Goal: Information Seeking & Learning: Check status

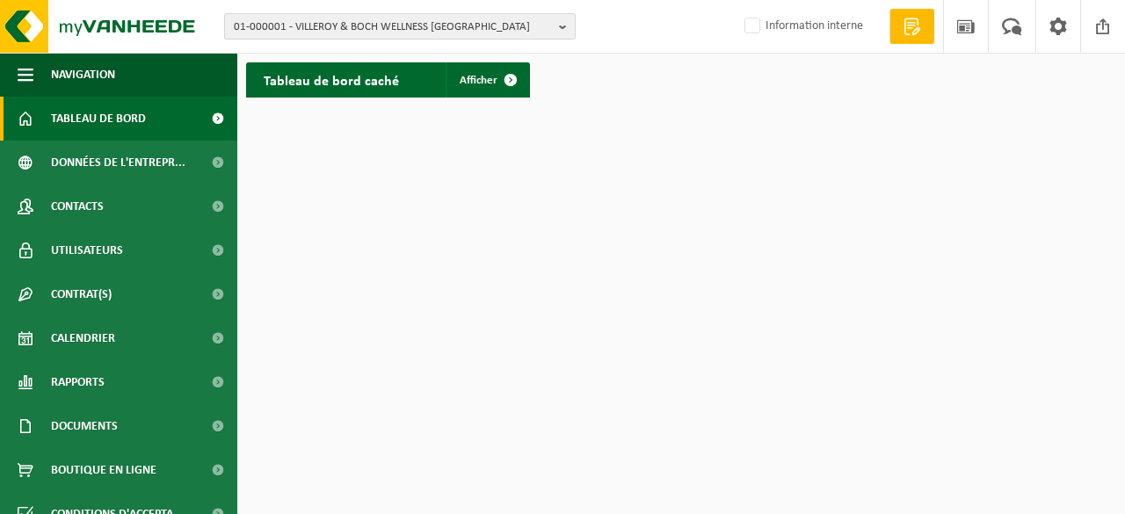
click at [549, 27] on span "01-000001 - VILLEROY & BOCH WELLNESS NV" at bounding box center [393, 27] width 318 height 26
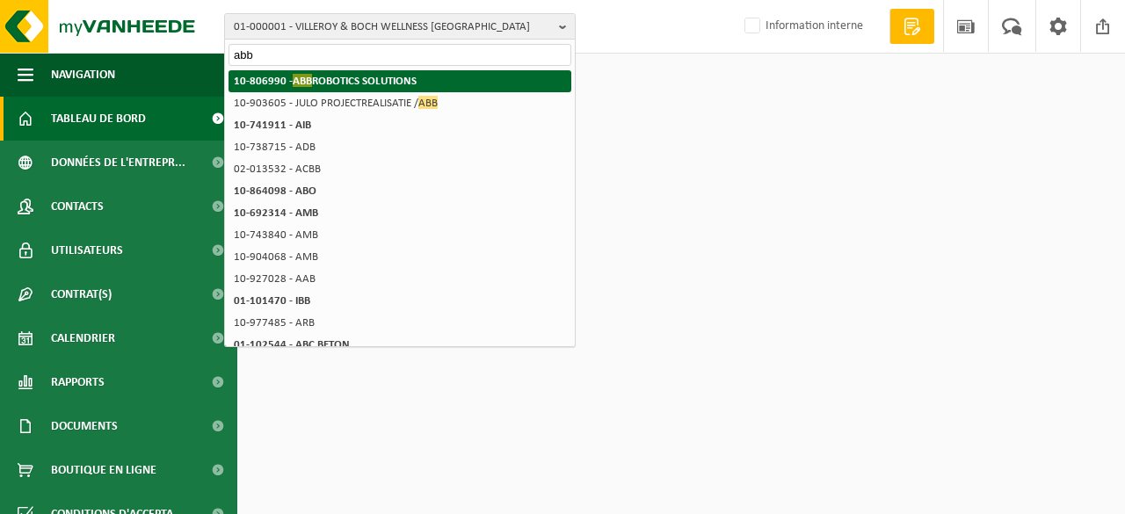
type input "abb"
click at [398, 82] on strong "10-806990 - ABB ROBOTICS SOLUTIONS" at bounding box center [325, 80] width 183 height 13
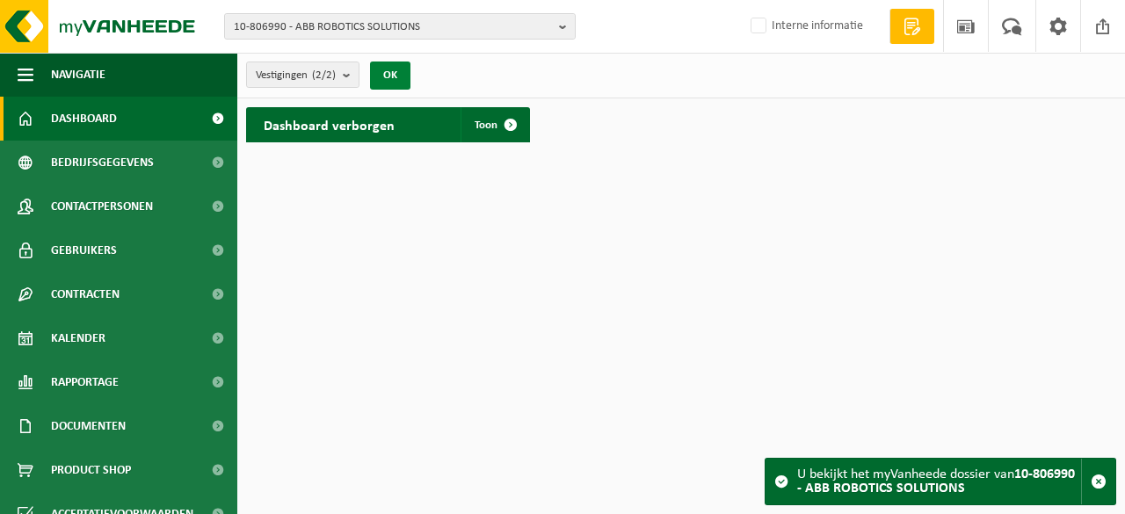
click at [397, 75] on button "OK" at bounding box center [390, 76] width 40 height 28
drag, startPoint x: 1099, startPoint y: 0, endPoint x: 709, endPoint y: 119, distance: 407.1
click at [710, 119] on div "Dashboard verborgen Toon" at bounding box center [681, 124] width 879 height 53
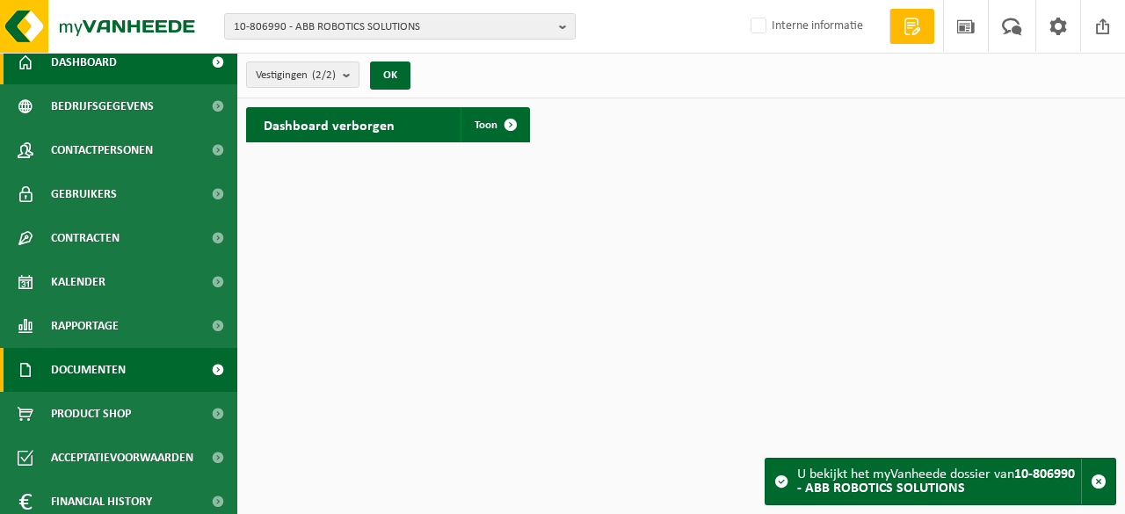
scroll to position [109, 0]
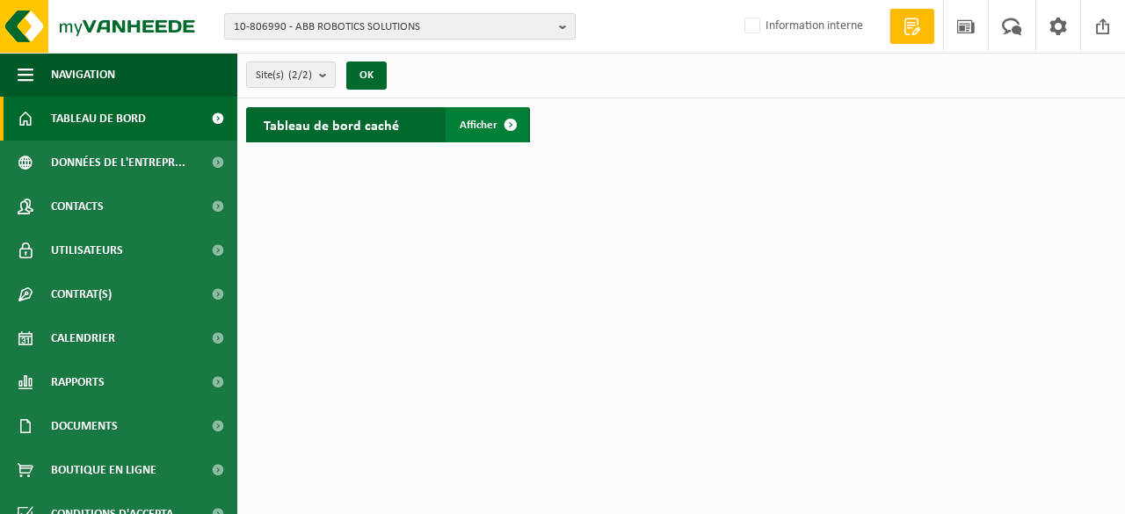
click at [475, 117] on link "Afficher" at bounding box center [487, 124] width 83 height 35
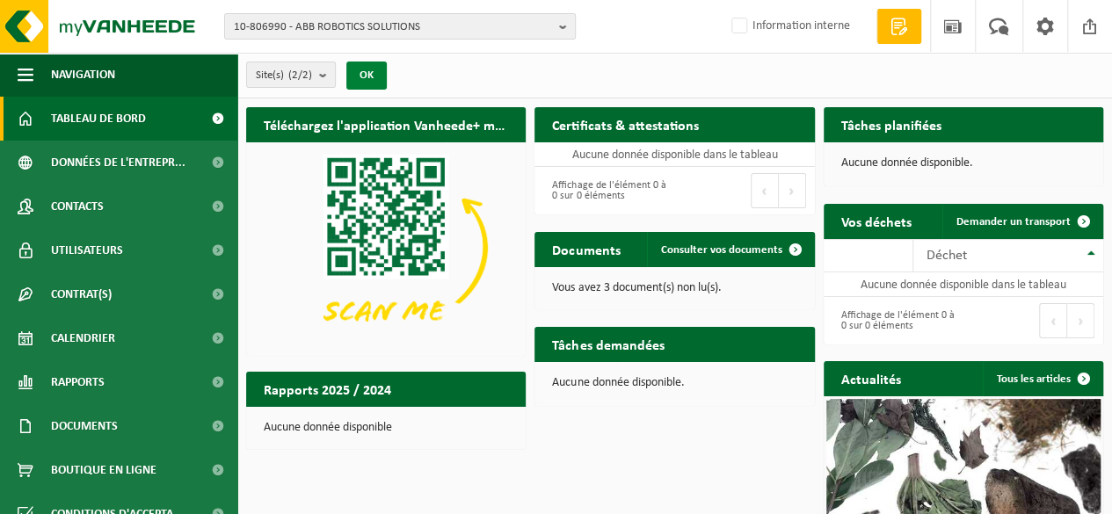
click at [381, 82] on button "OK" at bounding box center [366, 76] width 40 height 28
click at [551, 28] on span "10-806990 - ABB ROBOTICS SOLUTIONS" at bounding box center [393, 27] width 318 height 26
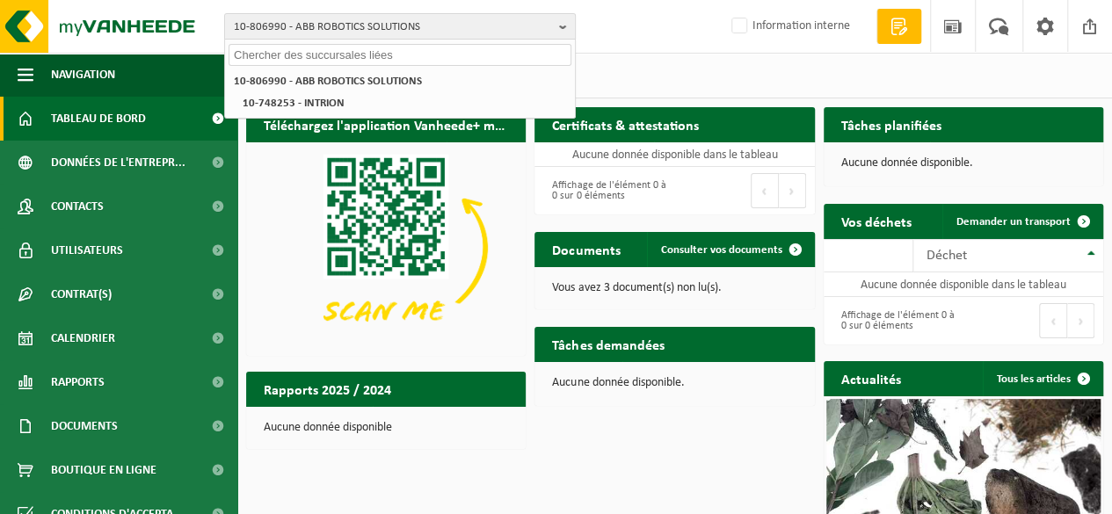
click at [402, 50] on input "text" at bounding box center [400, 55] width 343 height 22
paste input "10-798162"
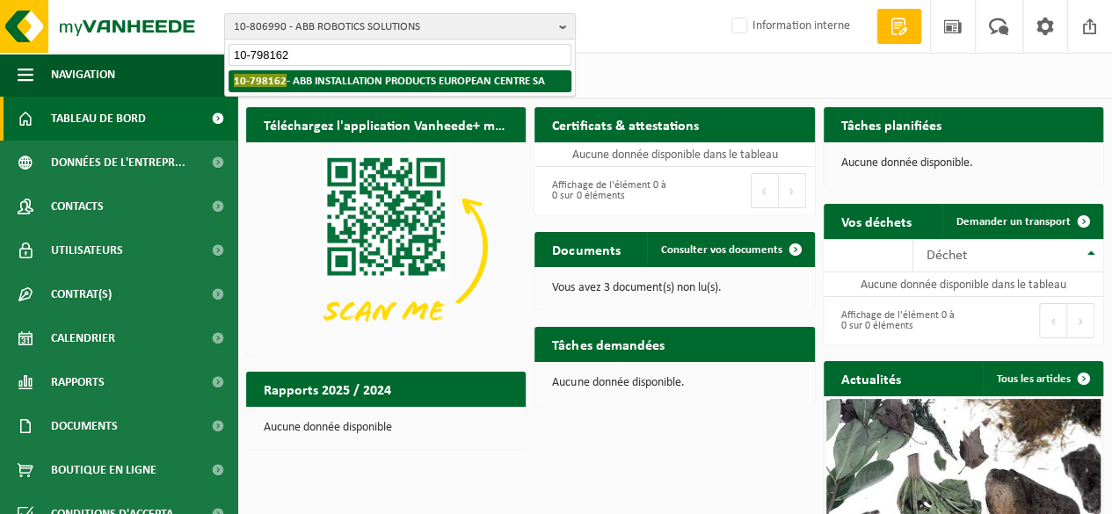
type input "10-798162"
click at [401, 83] on strong "10-798162 - ABB INSTALLATION PRODUCTS EUROPEAN CENTRE SA" at bounding box center [389, 80] width 311 height 13
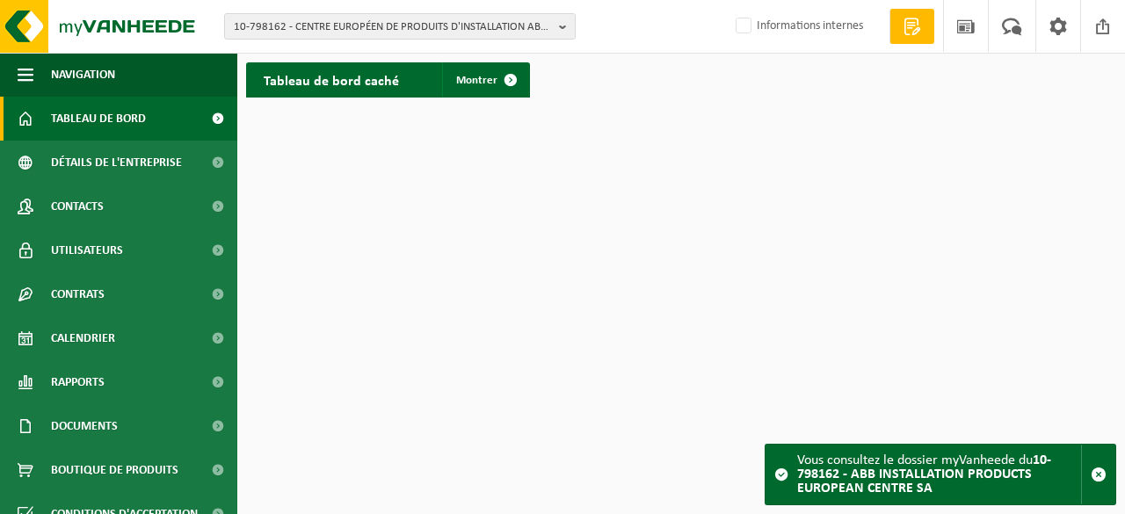
click at [878, 472] on font "10-798162 - ABB INSTALLATION PRODUCTS EUROPEAN CENTRE SA" at bounding box center [924, 475] width 254 height 42
click at [781, 476] on span at bounding box center [781, 475] width 14 height 14
drag, startPoint x: 491, startPoint y: 217, endPoint x: 439, endPoint y: 166, distance: 72.7
click at [474, 205] on html "10-798162 - CENTRE EUROPÉEN DE PRODUITS D'INSTALLATION ABB SA 10-798162 - CENTR…" at bounding box center [562, 257] width 1125 height 514
click at [489, 78] on font "Montrer" at bounding box center [476, 80] width 41 height 11
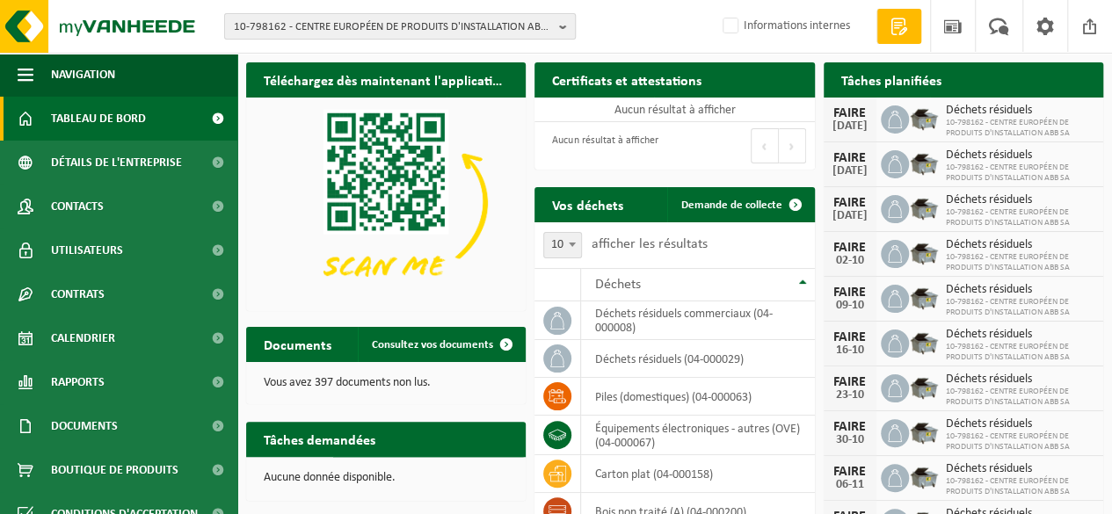
click at [564, 25] on b "button" at bounding box center [567, 26] width 16 height 25
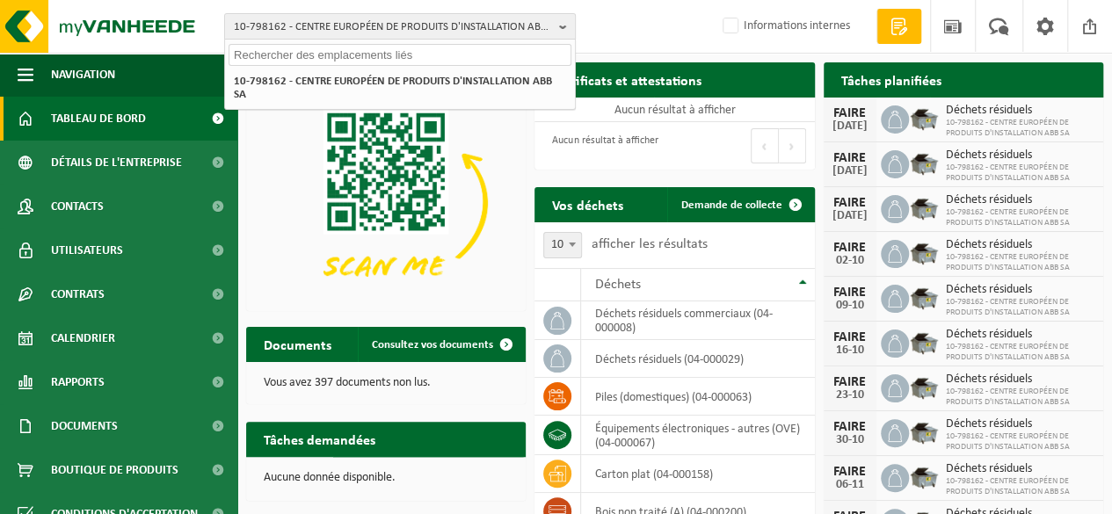
paste input "10-798162"
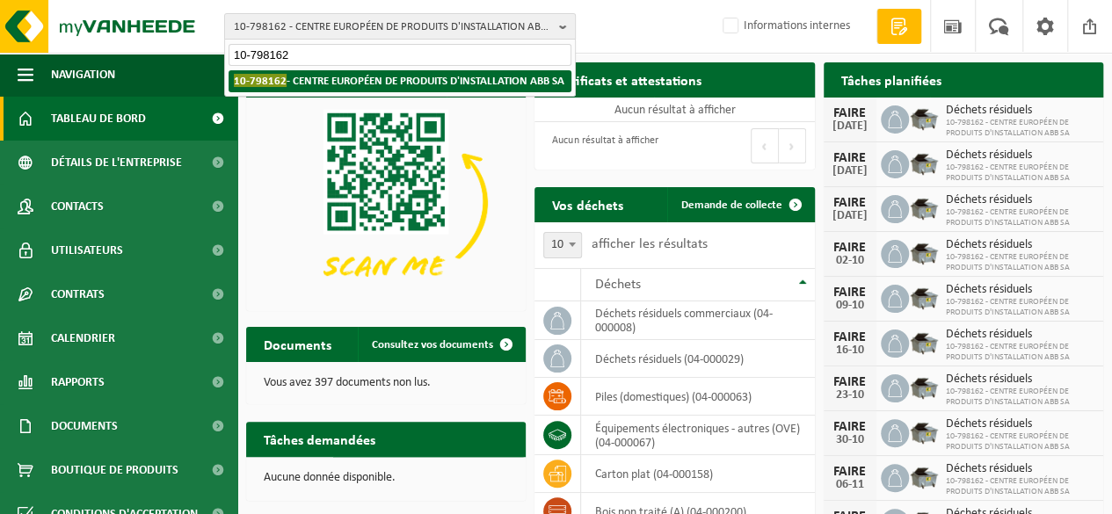
type input "10-798162"
click at [420, 80] on font "- CENTRE EUROPÉEN DE PRODUITS D'INSTALLATION ABB SA" at bounding box center [426, 81] width 278 height 11
click at [450, 82] on font "- CENTRE EUROPÉEN DE PRODUITS D'INSTALLATION ABB SA" at bounding box center [426, 81] width 278 height 11
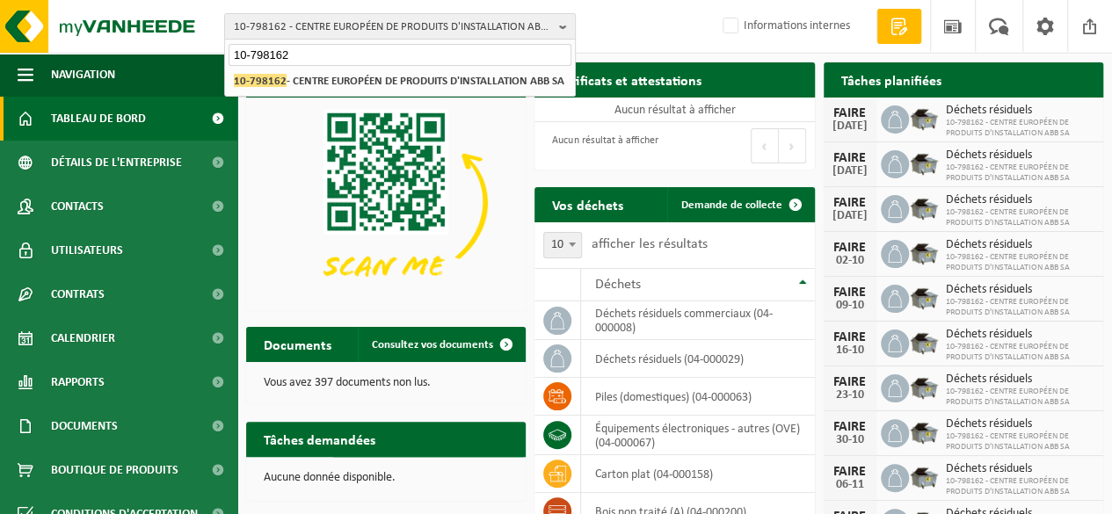
click at [445, 55] on input "10-798162" at bounding box center [400, 55] width 343 height 22
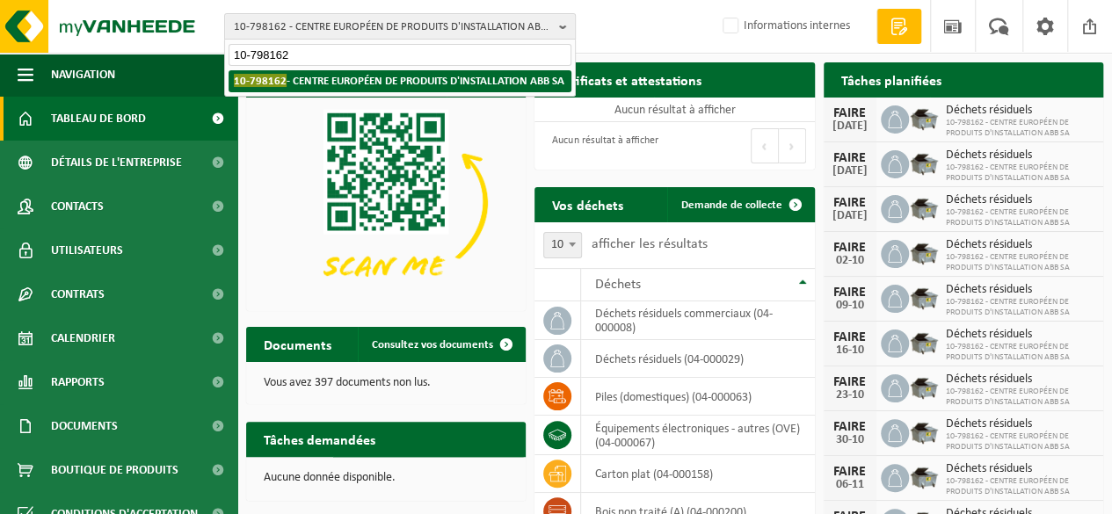
click at [431, 88] on li "10-798162 - CENTRE EUROPÉEN DE PRODUITS D'INSTALLATION ABB SA" at bounding box center [400, 81] width 343 height 22
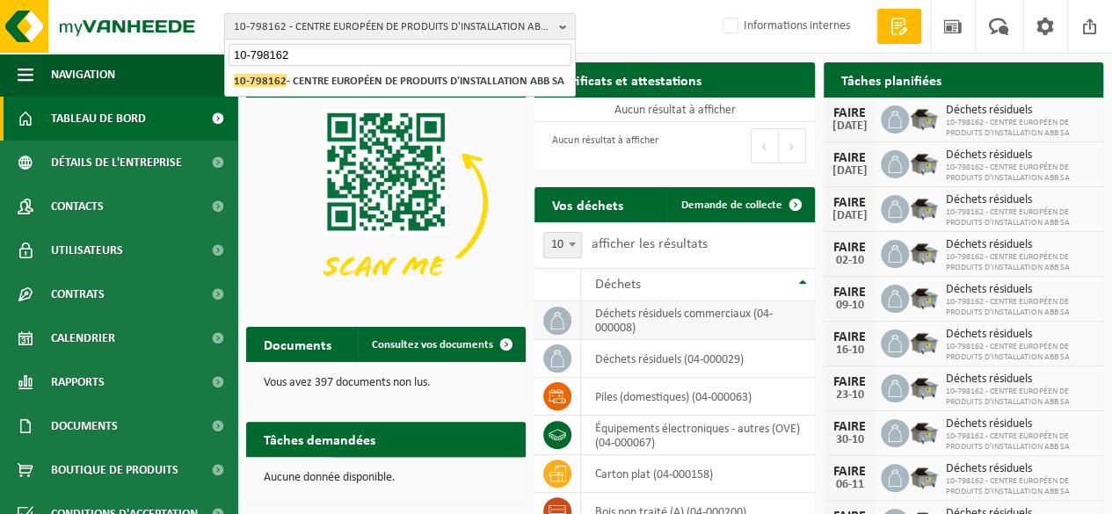
click at [668, 324] on font "déchets résiduels commerciaux (04-000008)" at bounding box center [683, 321] width 178 height 27
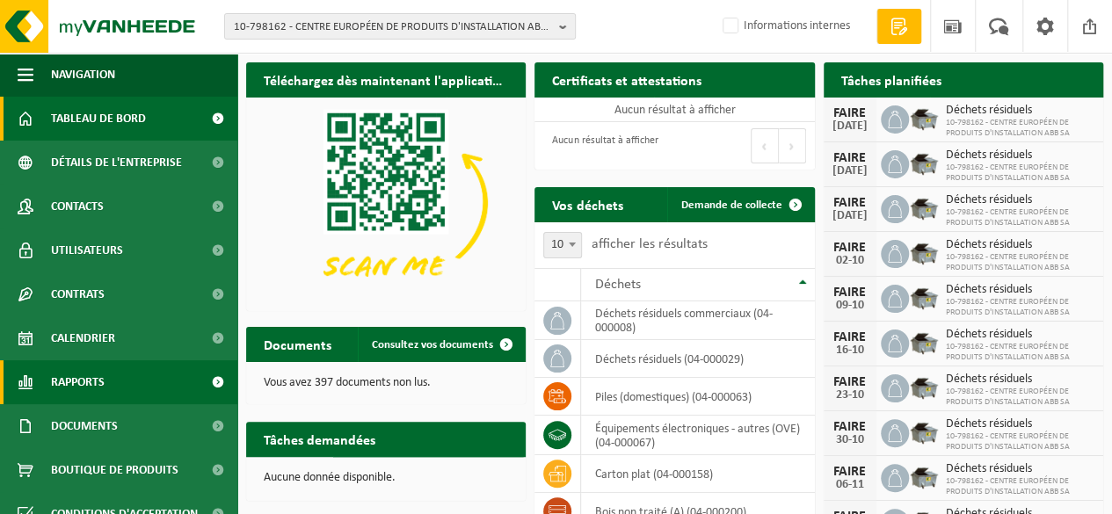
click at [90, 382] on font "Rapports" at bounding box center [78, 382] width 54 height 13
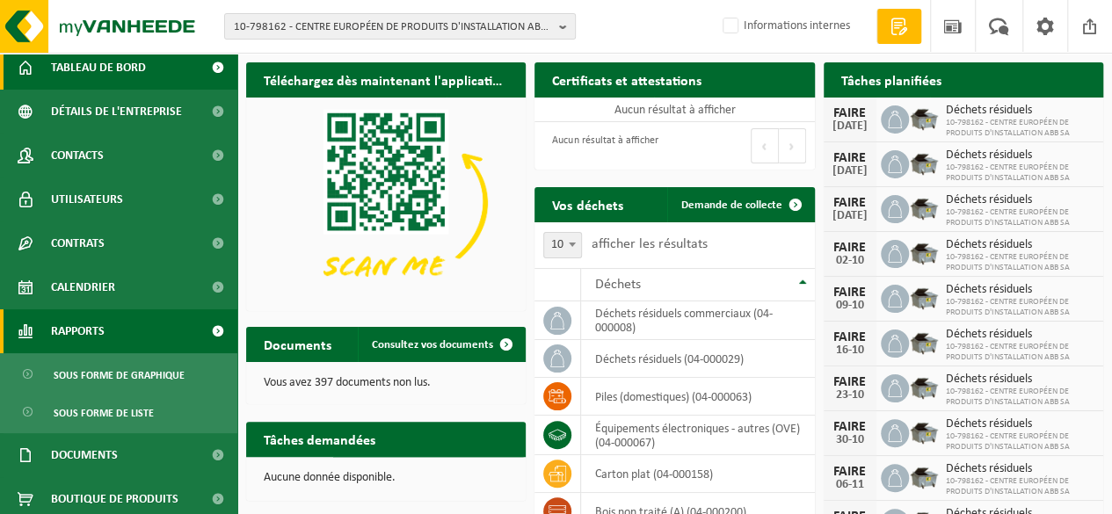
scroll to position [88, 0]
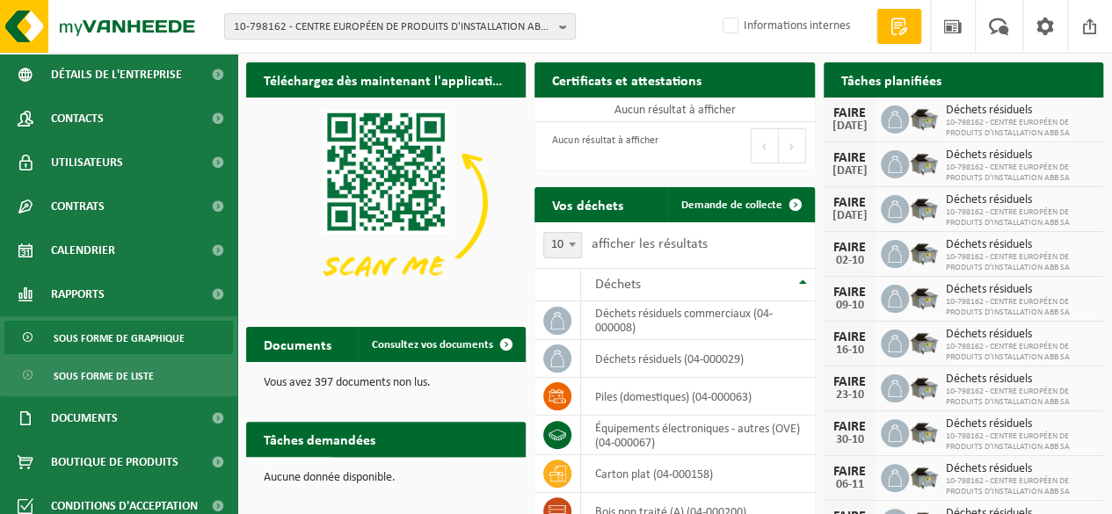
click at [143, 345] on font "Sous forme de graphique" at bounding box center [119, 339] width 131 height 11
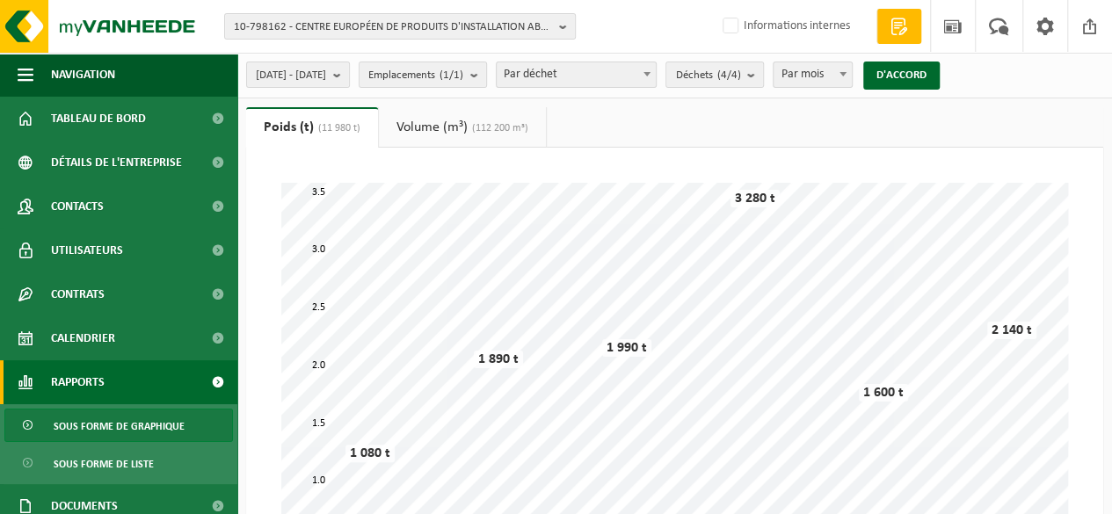
click at [464, 138] on link "Volume (m³) (112 200 m³)" at bounding box center [462, 127] width 167 height 40
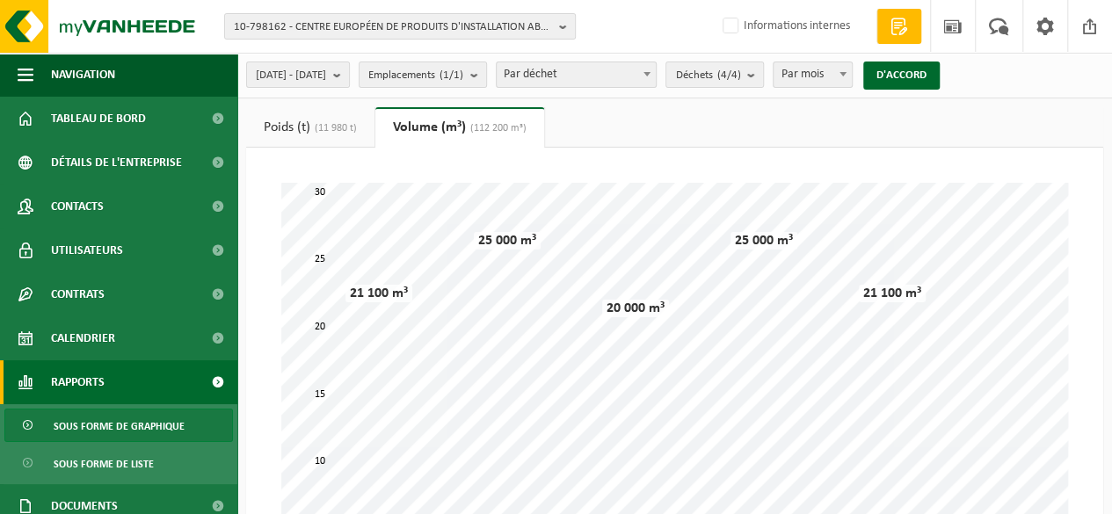
click at [328, 124] on font "(11 980 t)" at bounding box center [336, 128] width 42 height 11
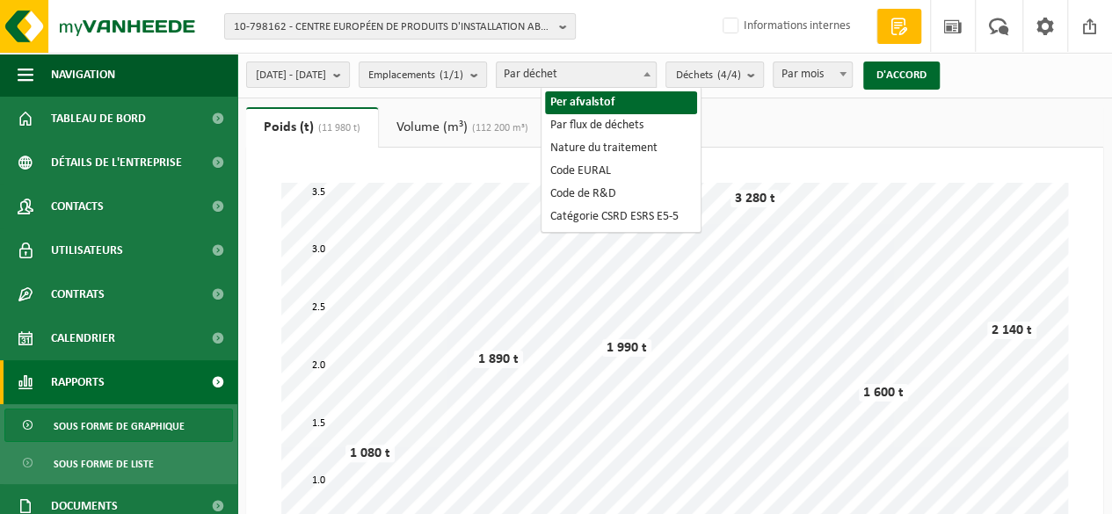
click at [656, 77] on span "Par déchet" at bounding box center [576, 74] width 159 height 25
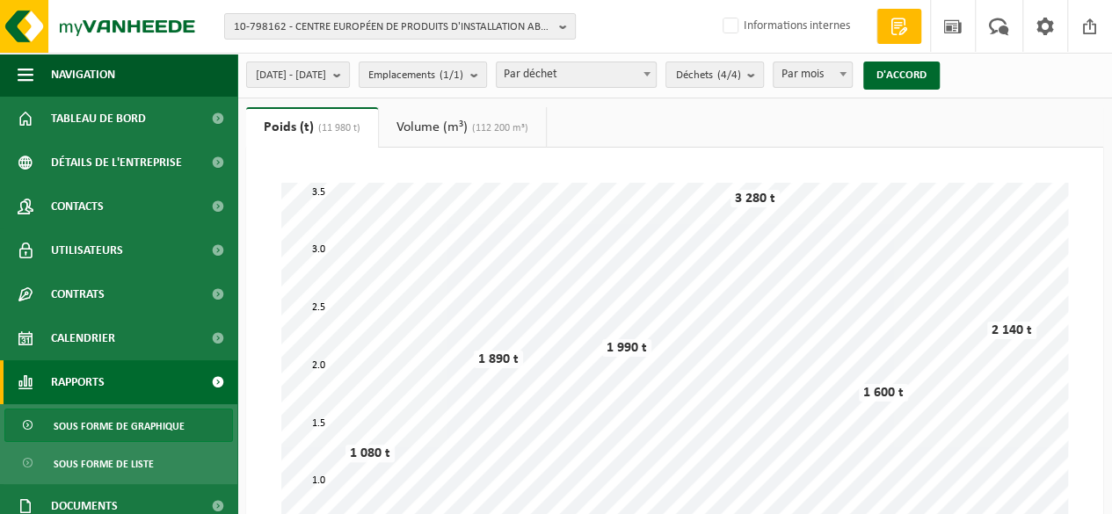
click at [651, 43] on div "10-798162 - CENTRE EUROPÉEN DE PRODUITS D'INSTALLATION ABB SA 10-798162 - CENTR…" at bounding box center [556, 27] width 1112 height 54
click at [764, 73] on button "Déchets (4/4)" at bounding box center [714, 75] width 98 height 26
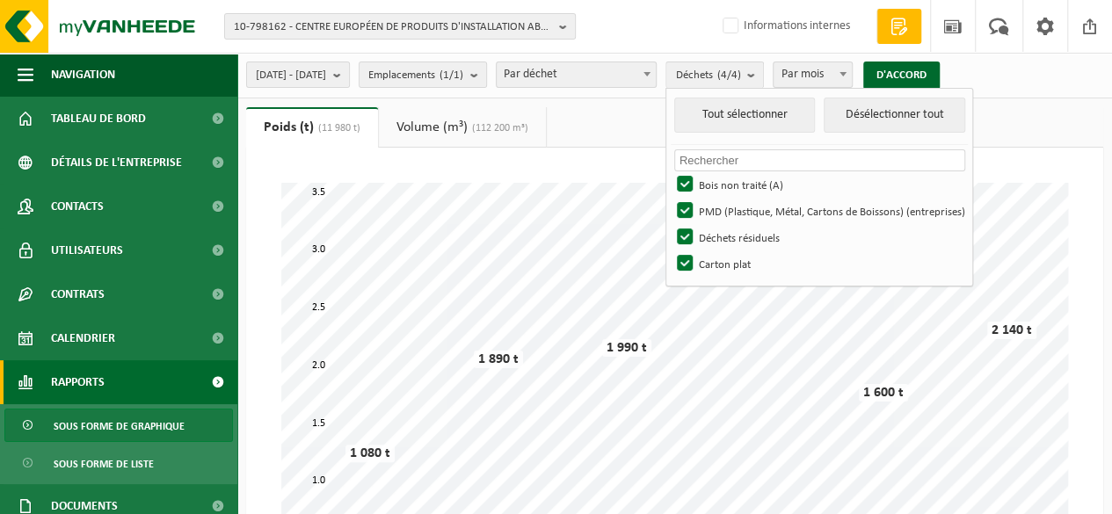
click at [663, 41] on div "10-798162 - CENTRE EUROPÉEN DE PRODUITS D'INSTALLATION ABB SA 10-798162 - CENTR…" at bounding box center [556, 27] width 1112 height 54
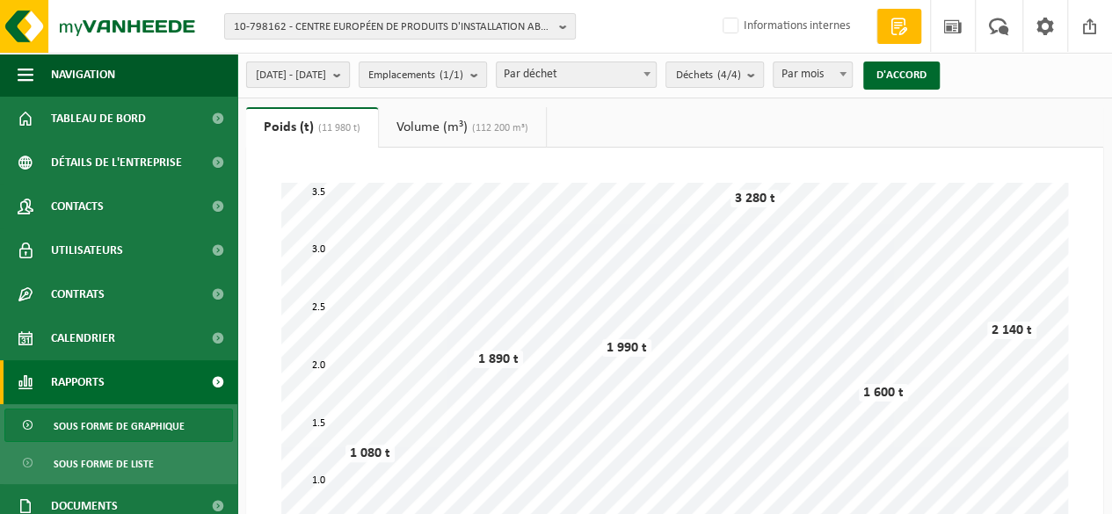
click at [326, 69] on font "2025-04-01 - 2025-09-05" at bounding box center [291, 74] width 70 height 11
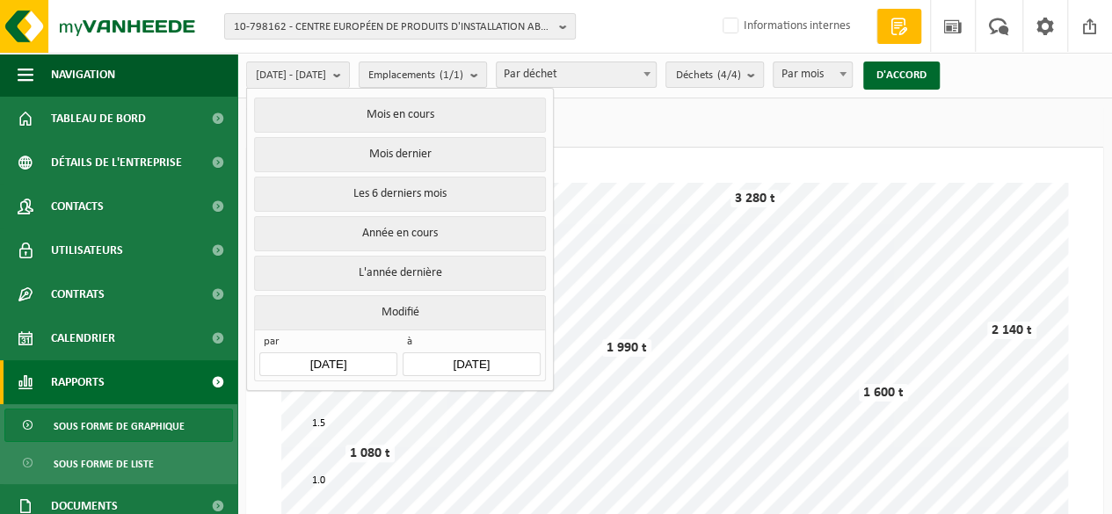
click at [700, 45] on span "Informations internes" at bounding box center [783, 26] width 169 height 52
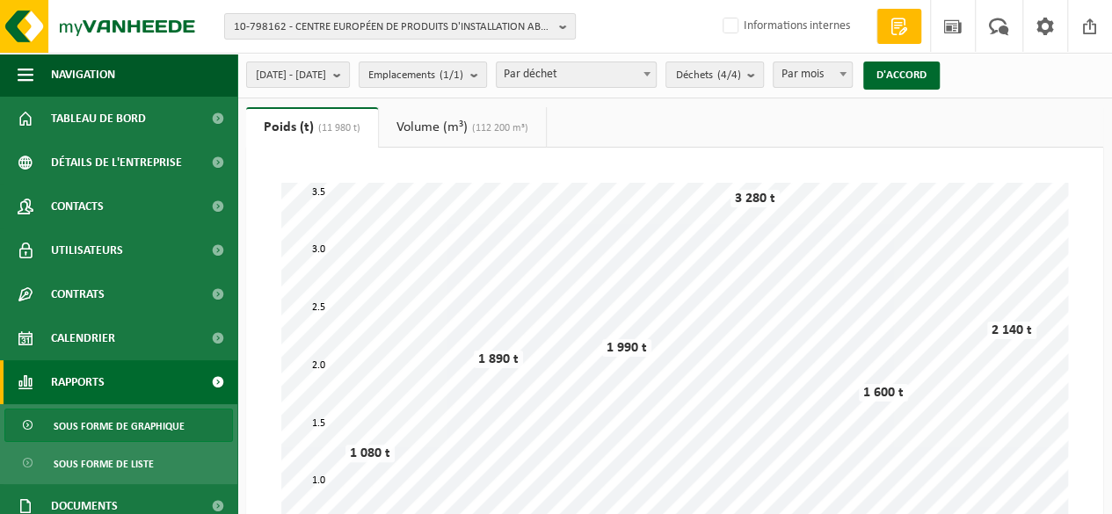
scroll to position [88, 0]
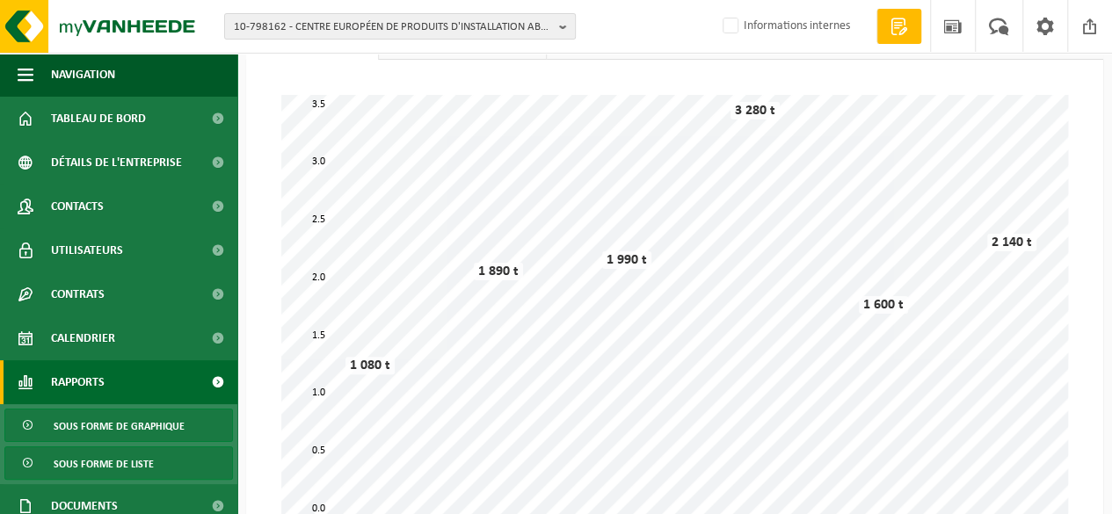
click at [107, 466] on font "Sous forme de liste" at bounding box center [104, 465] width 100 height 11
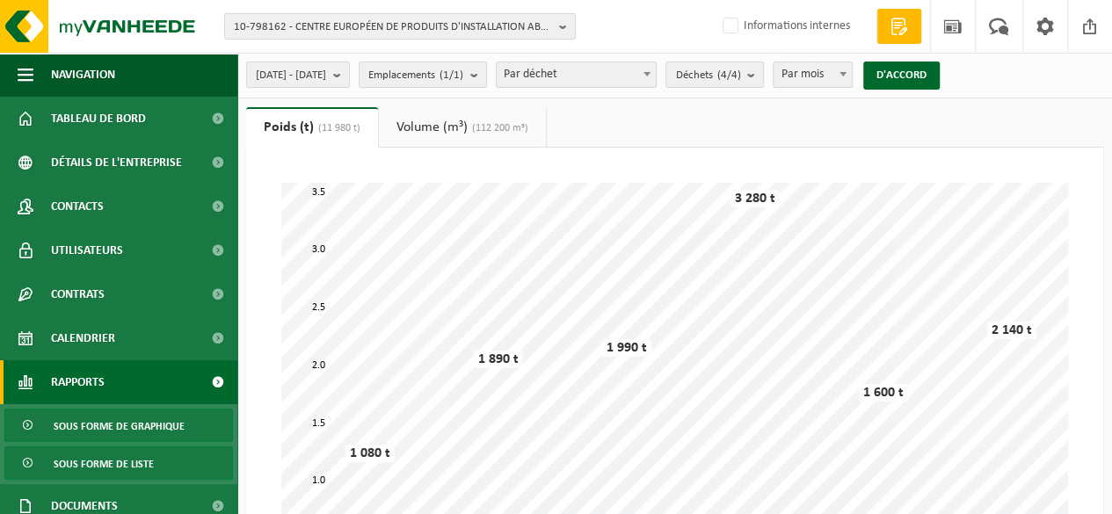
click at [439, 133] on font "Volume (m³)" at bounding box center [431, 127] width 71 height 14
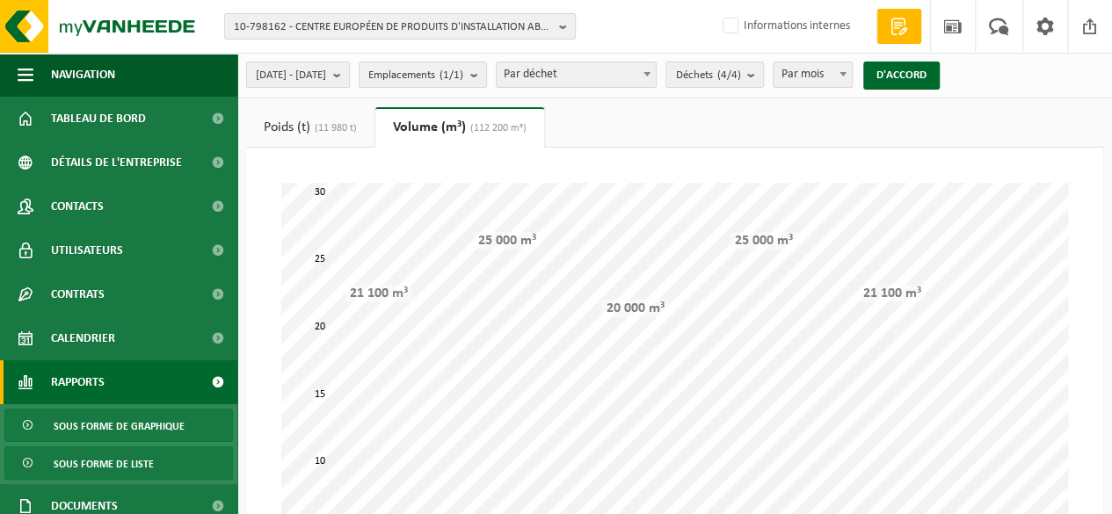
click at [346, 134] on font "(11 980 t)" at bounding box center [336, 128] width 42 height 11
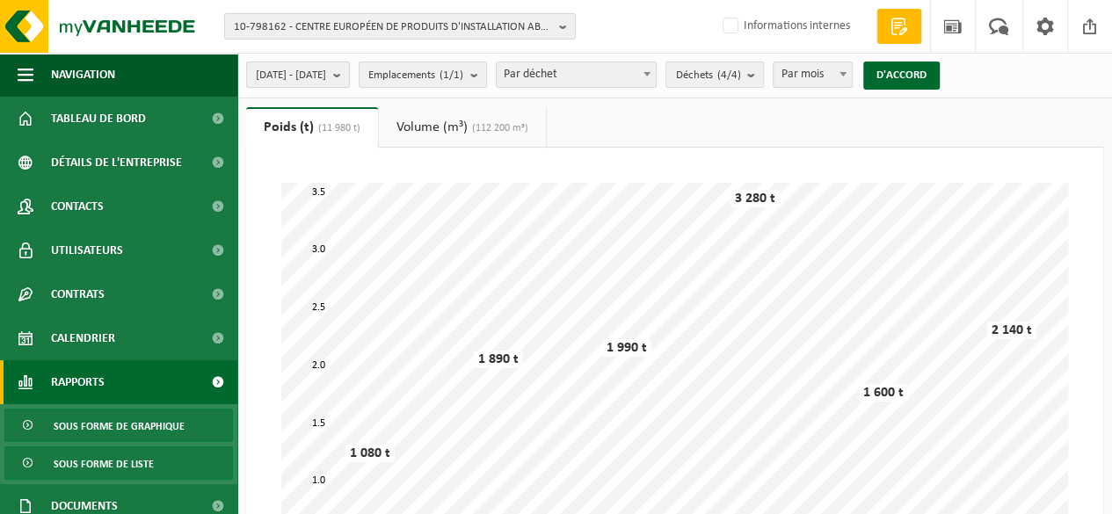
click at [350, 78] on button "2025-04-01 - 2025-09-05" at bounding box center [298, 75] width 104 height 26
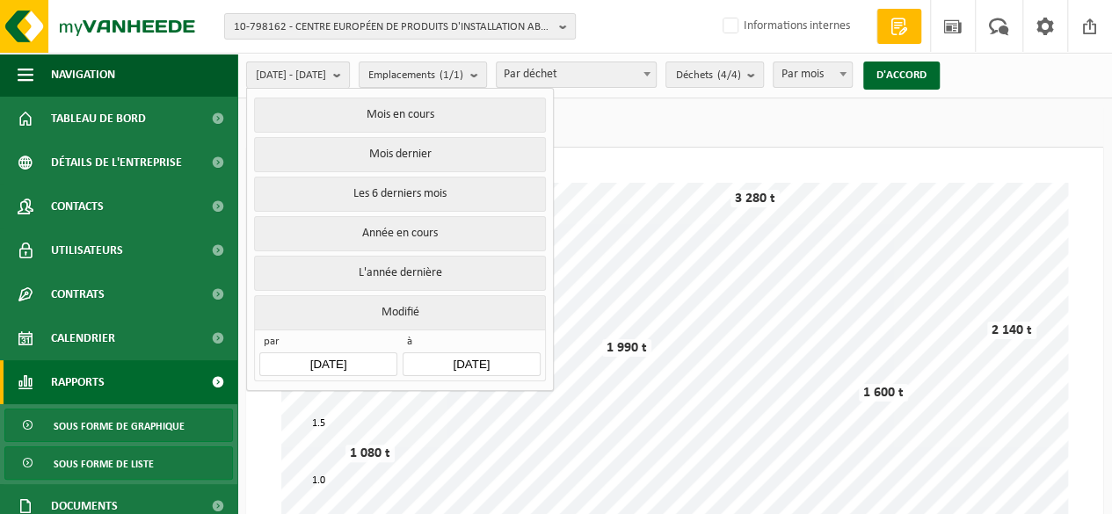
click at [350, 78] on button "2025-04-01 - 2025-09-05" at bounding box center [298, 75] width 104 height 26
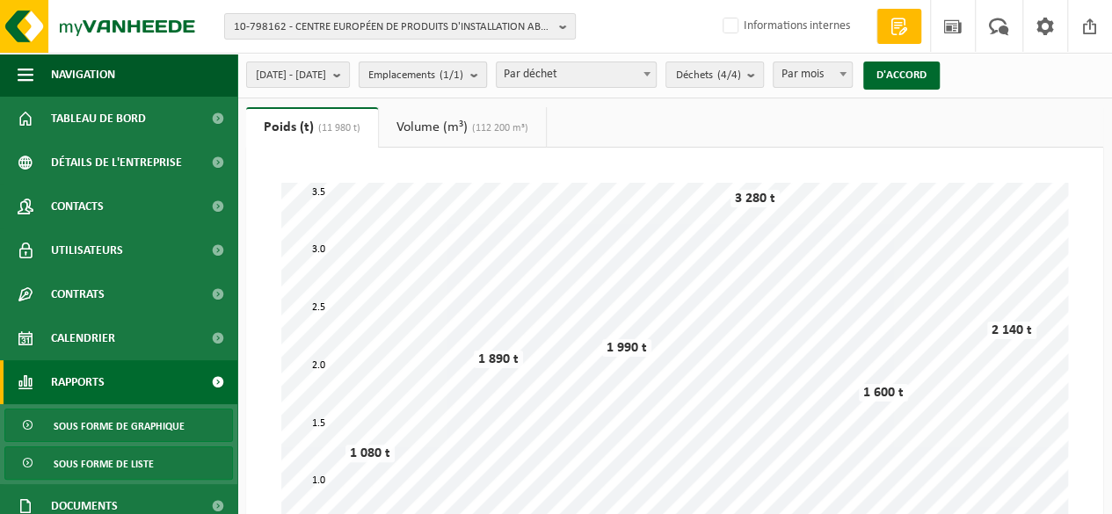
click at [463, 71] on font "(1/1)" at bounding box center [452, 74] width 24 height 11
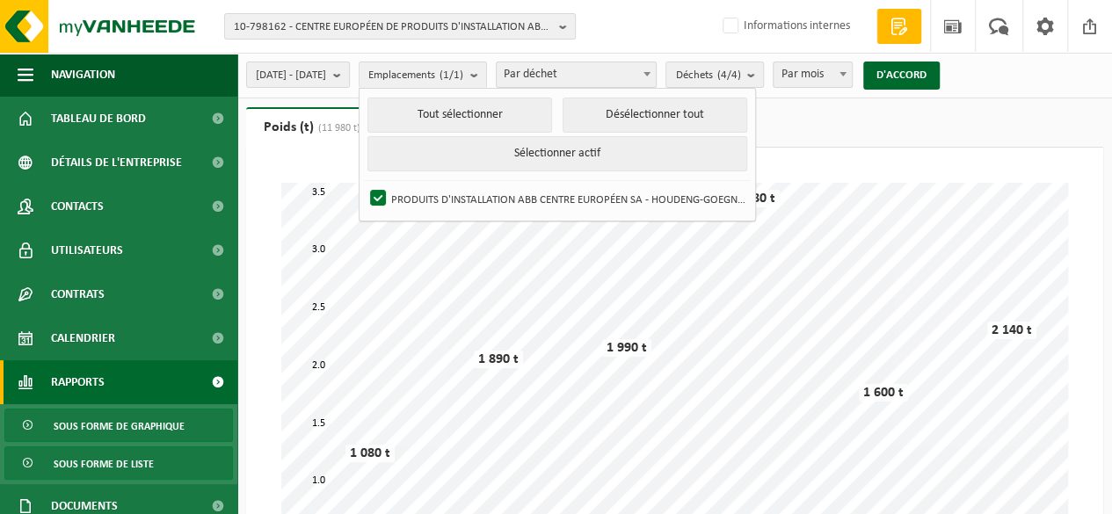
click at [623, 43] on div "10-798162 - CENTRE EUROPÉEN DE PRODUITS D'INSTALLATION ABB SA 10-798162 - CENTR…" at bounding box center [556, 27] width 1112 height 54
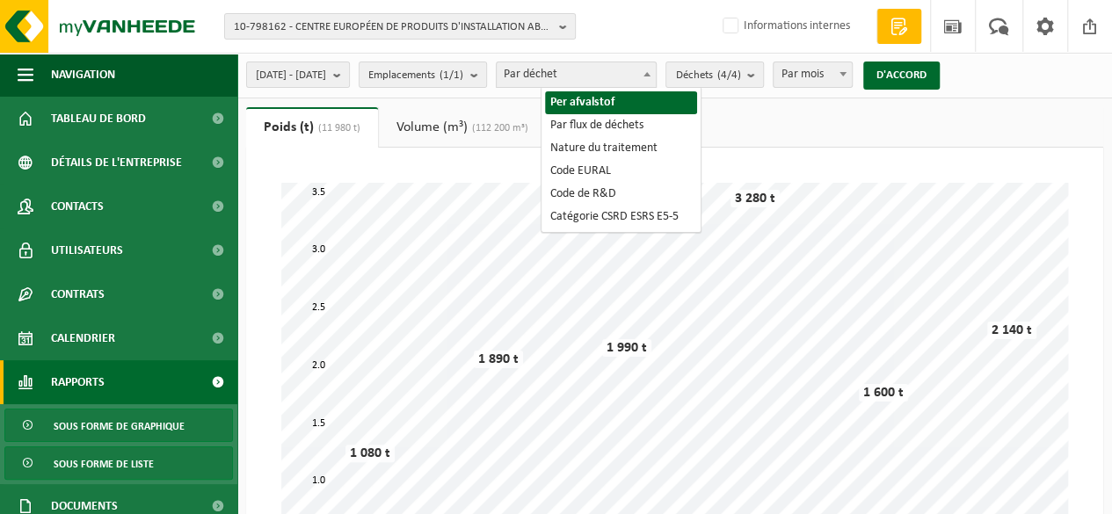
click at [651, 69] on span "Par déchet" at bounding box center [576, 74] width 159 height 25
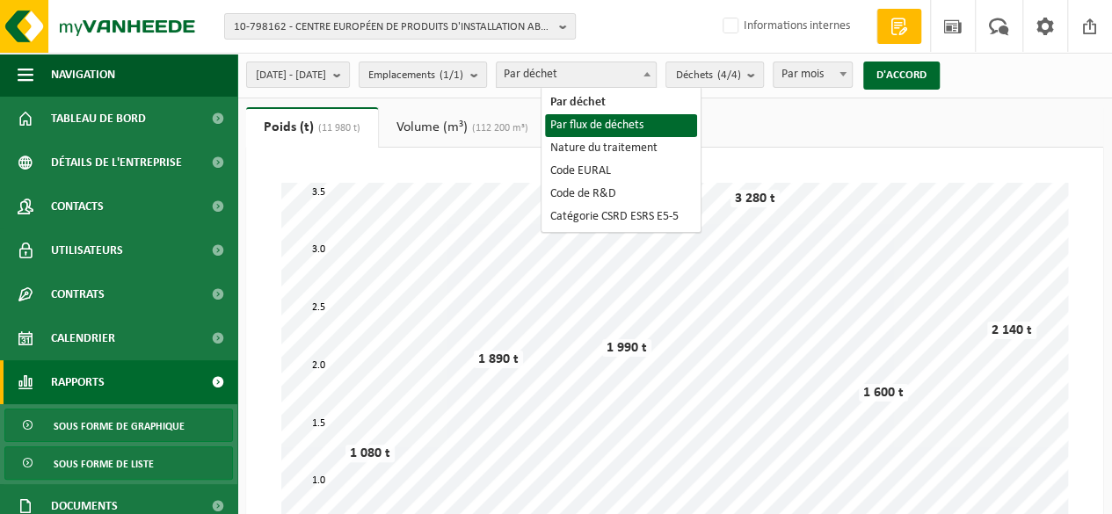
select select "2"
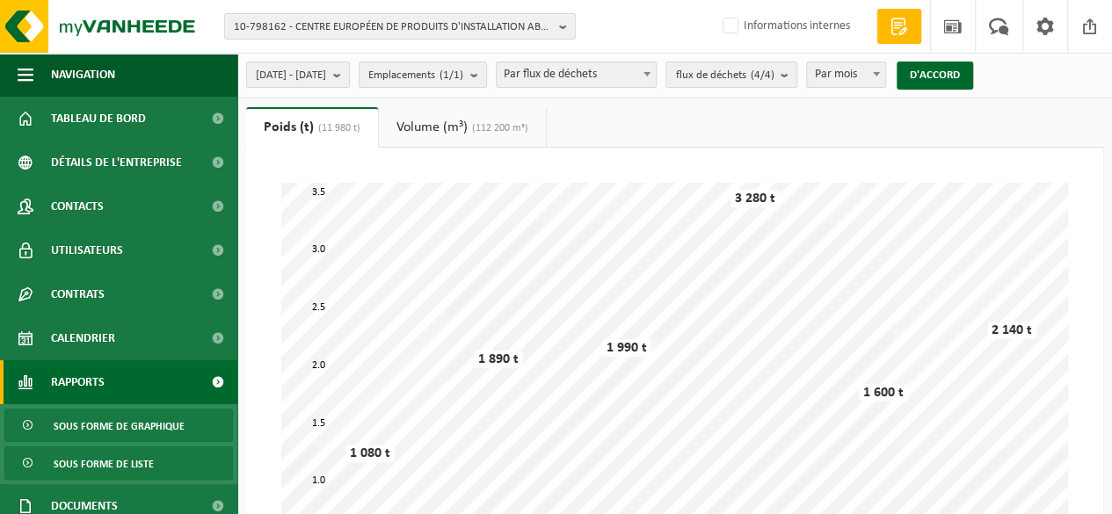
click at [426, 120] on font "Volume (m³)" at bounding box center [431, 127] width 71 height 14
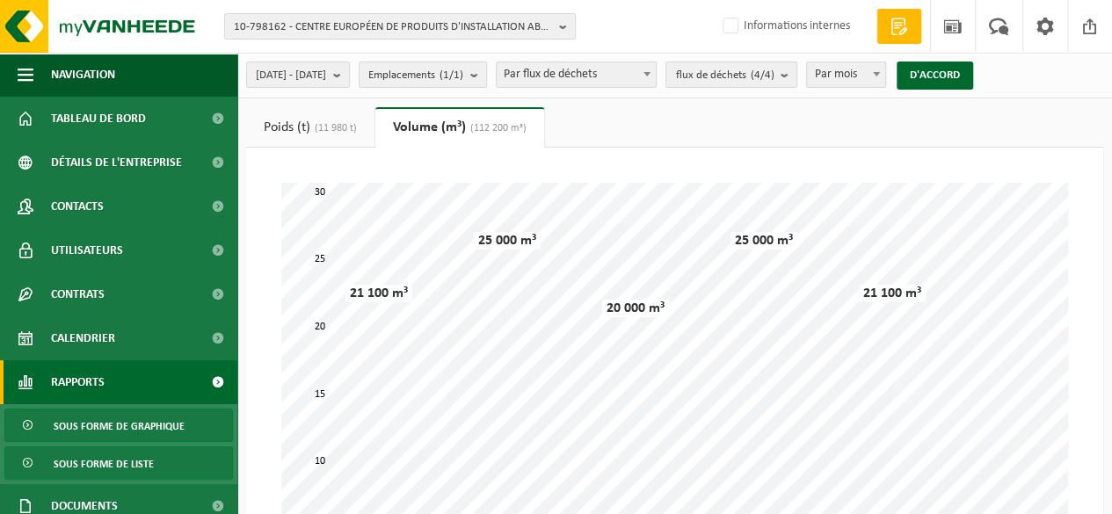
scroll to position [88, 0]
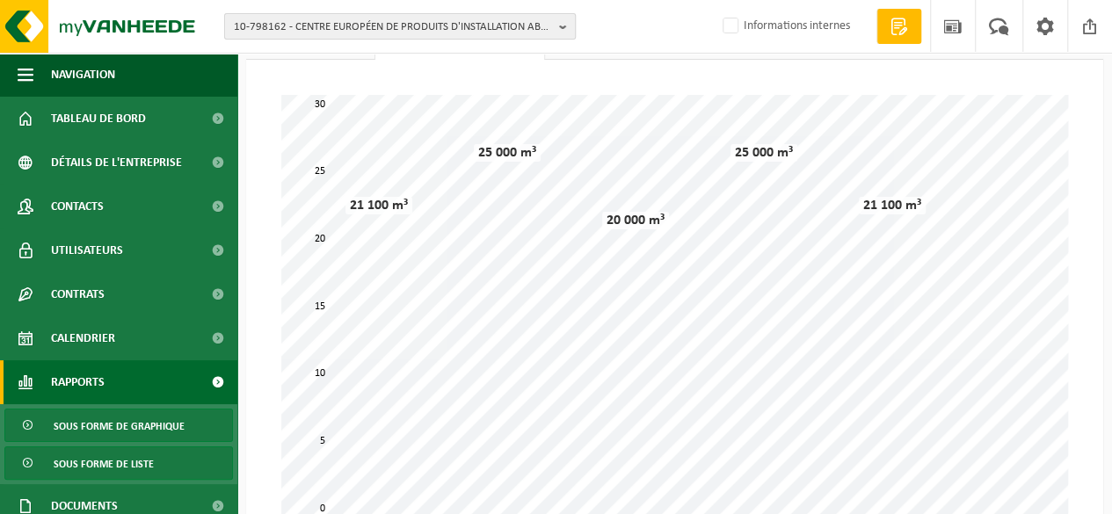
click at [384, 29] on font "10-798162 - CENTRE EUROPÉEN DE PRODUITS D'INSTALLATION ABB SA" at bounding box center [398, 26] width 328 height 11
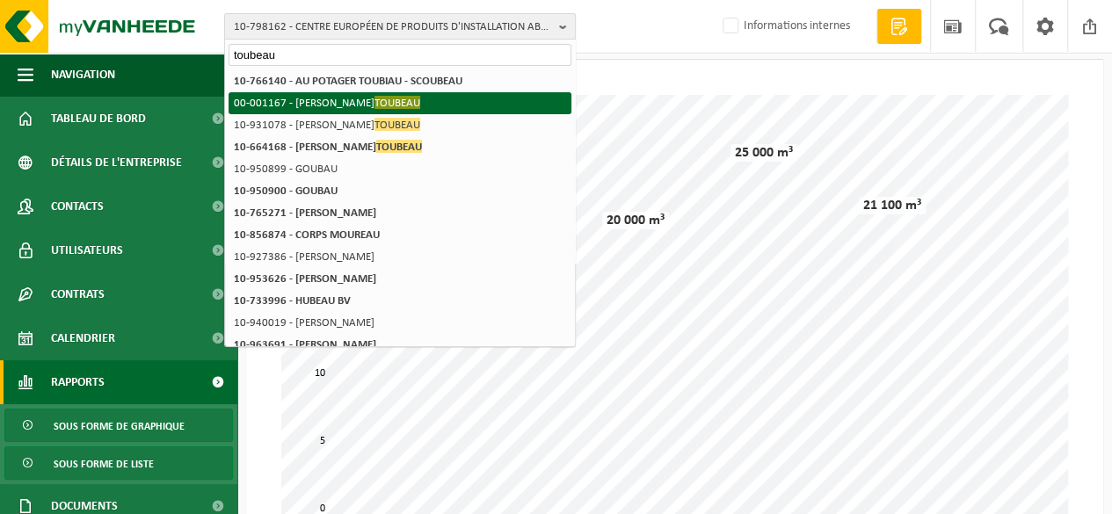
type input "toubeau"
click at [374, 102] on font "TOUBEAU" at bounding box center [397, 103] width 46 height 11
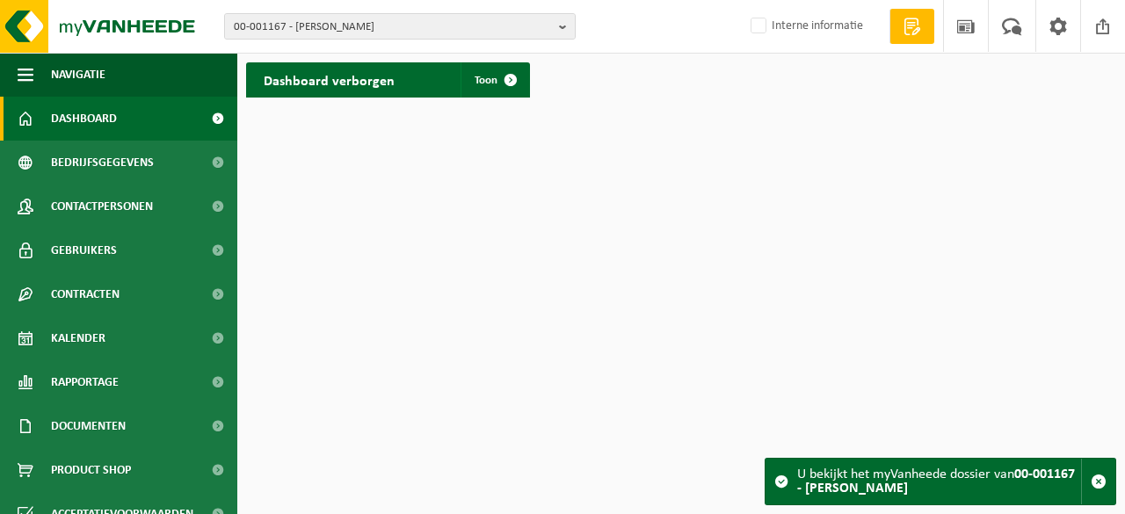
click at [150, 123] on link "Dashboard" at bounding box center [118, 119] width 237 height 44
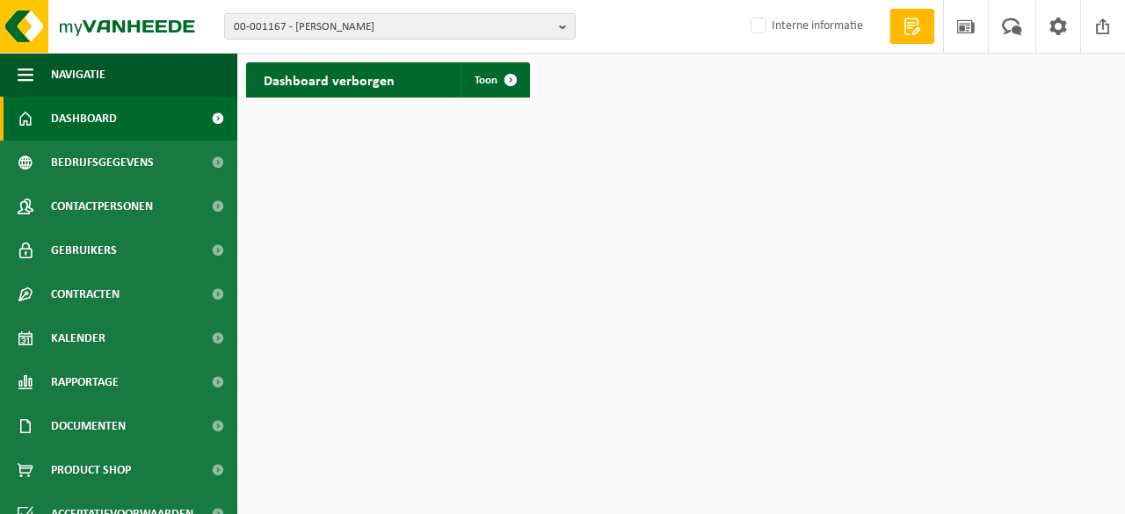
drag, startPoint x: 417, startPoint y: 78, endPoint x: 428, endPoint y: 82, distance: 12.0
click at [416, 78] on div "Dashboard verborgen Toon" at bounding box center [388, 79] width 284 height 35
click at [498, 83] on span at bounding box center [510, 79] width 35 height 35
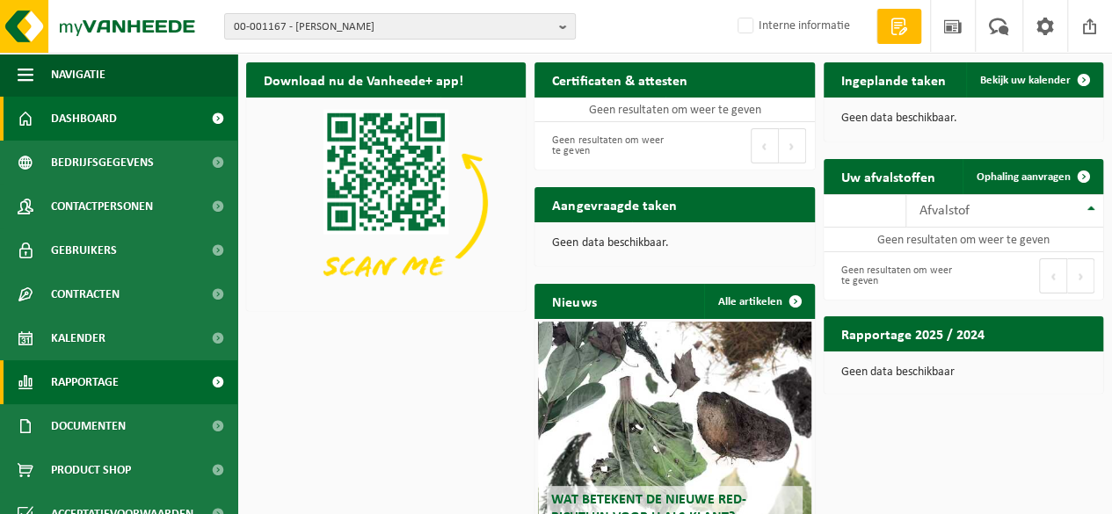
click at [76, 385] on span "Rapportage" at bounding box center [85, 382] width 68 height 44
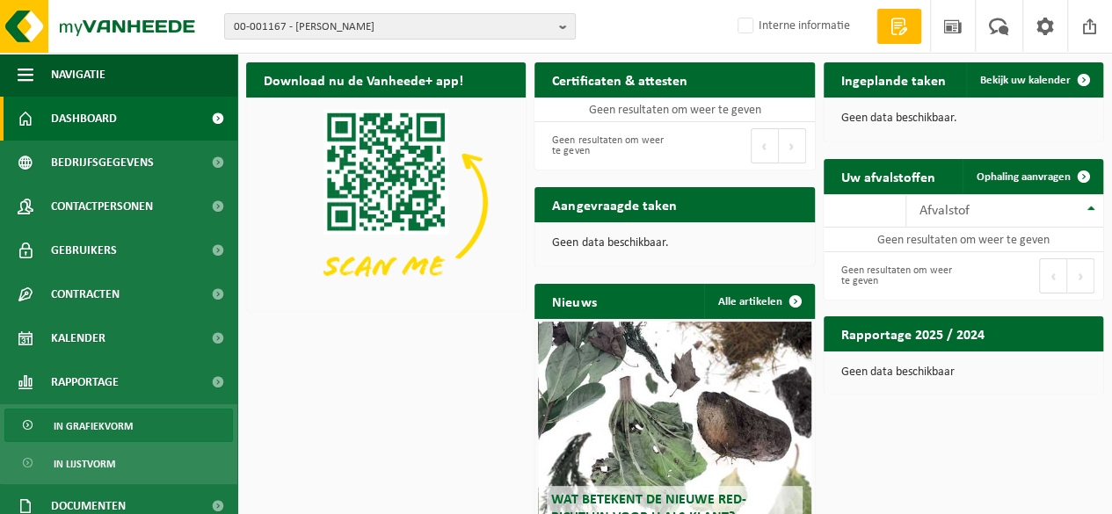
click at [124, 421] on span "In grafiekvorm" at bounding box center [93, 426] width 79 height 33
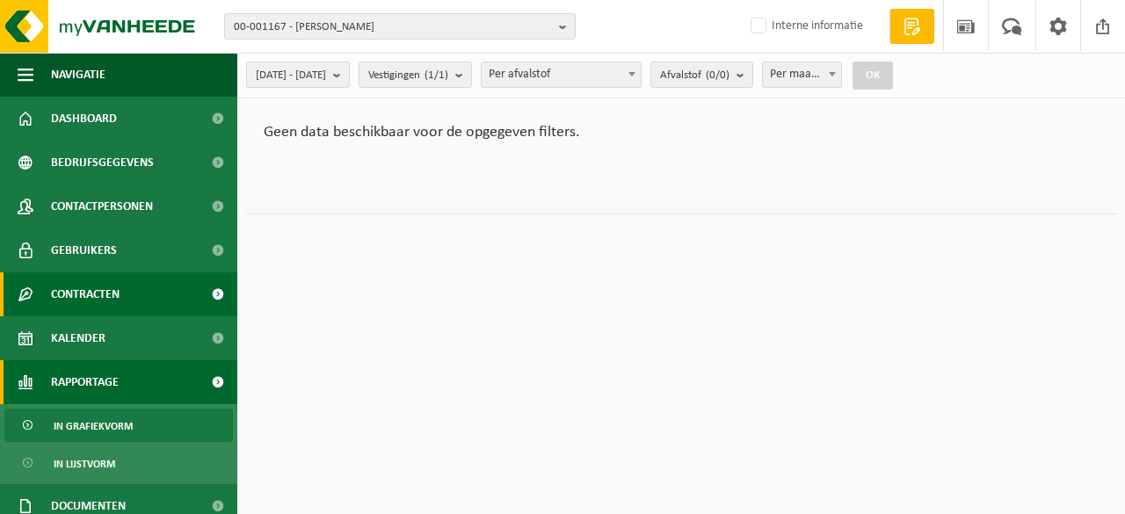
click at [87, 295] on span "Contracten" at bounding box center [85, 295] width 69 height 44
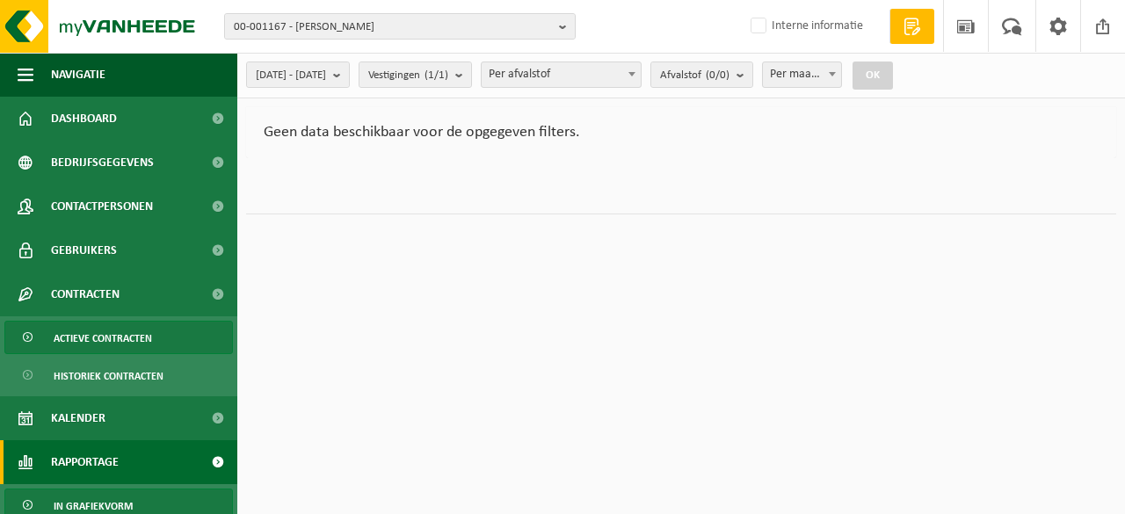
click at [96, 341] on span "Actieve contracten" at bounding box center [103, 338] width 98 height 33
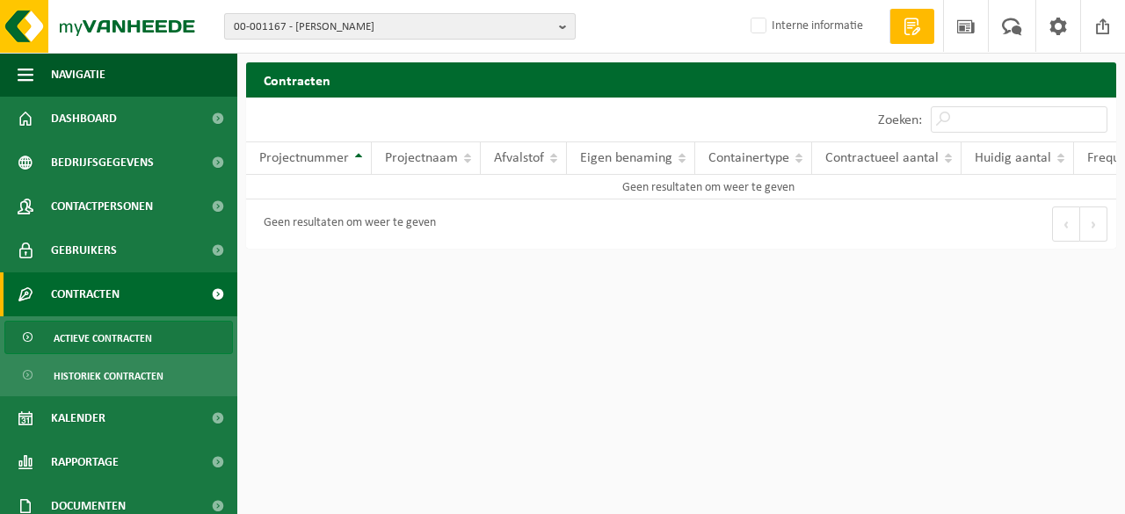
click at [381, 33] on span "00-001167 - [PERSON_NAME]" at bounding box center [393, 27] width 318 height 26
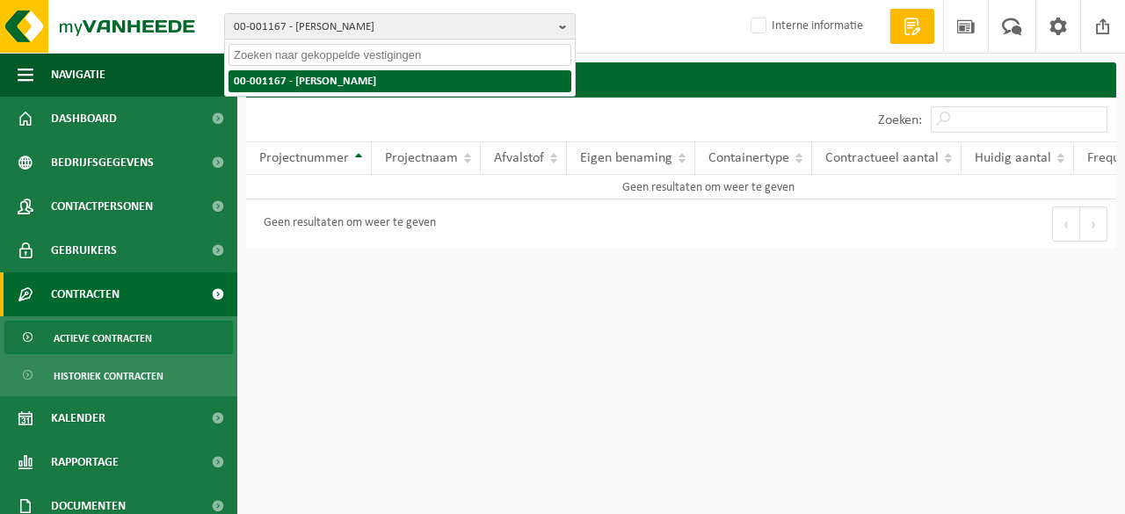
click at [369, 82] on li "00-001167 - [PERSON_NAME]" at bounding box center [400, 81] width 343 height 22
click at [353, 82] on li "00-001167 - [PERSON_NAME]" at bounding box center [400, 81] width 343 height 22
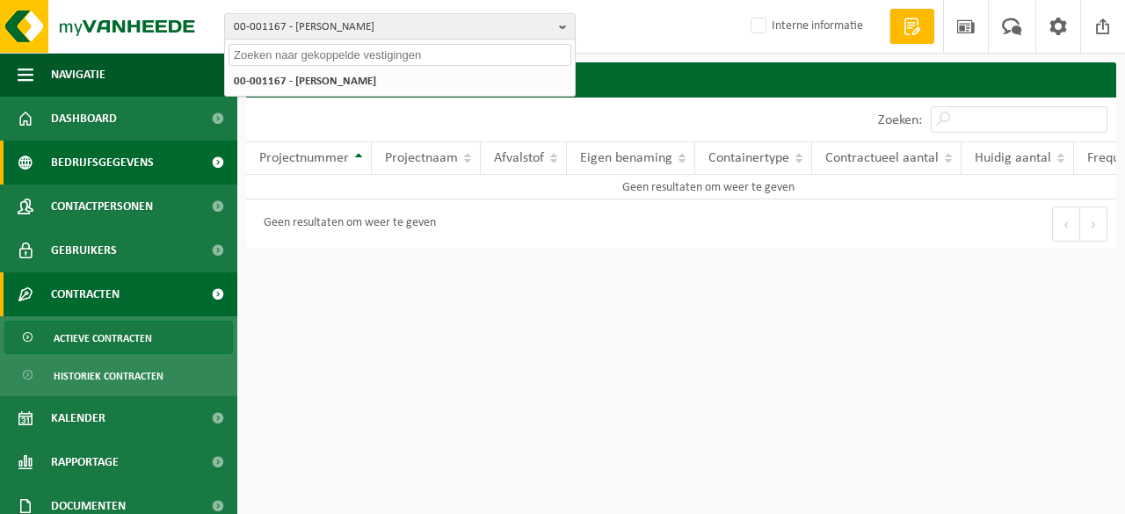
click at [153, 171] on link "Bedrijfsgegevens" at bounding box center [118, 163] width 237 height 44
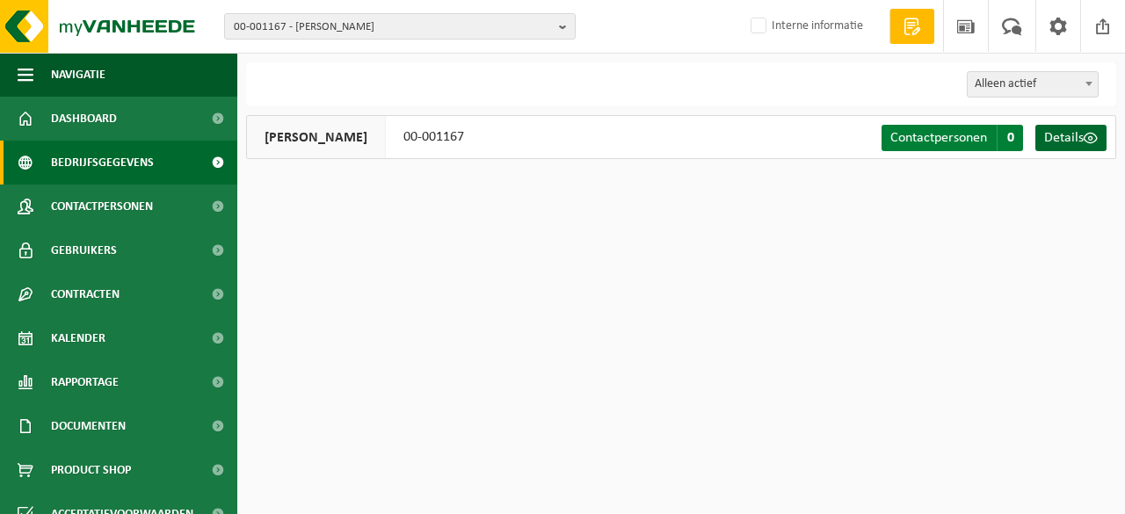
click at [934, 138] on span "Contactpersonen" at bounding box center [939, 138] width 97 height 14
